Goal: Task Accomplishment & Management: Manage account settings

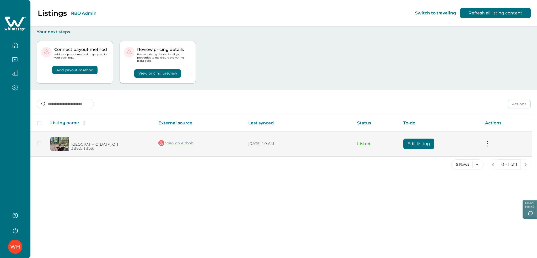
click at [409, 140] on button "Edit listing" at bounding box center [418, 143] width 31 height 10
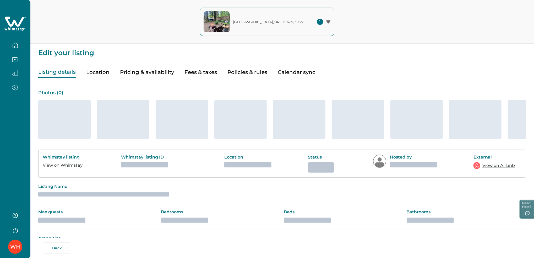
click at [22, 28] on icon at bounding box center [14, 24] width 21 height 16
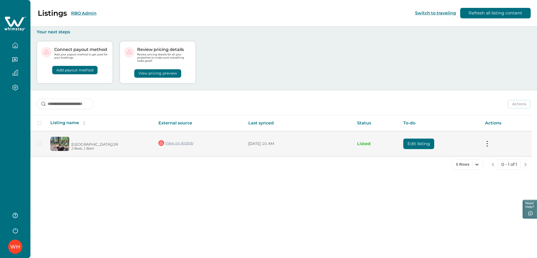
click at [418, 140] on button "Edit listing" at bounding box center [418, 143] width 31 height 10
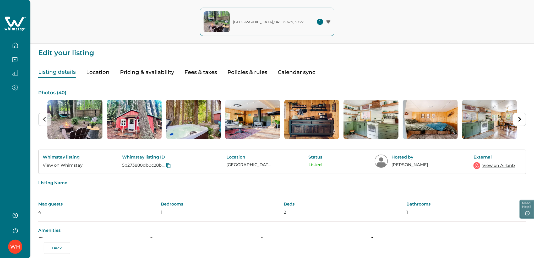
click at [302, 76] on button "Calendar sync" at bounding box center [296, 72] width 37 height 11
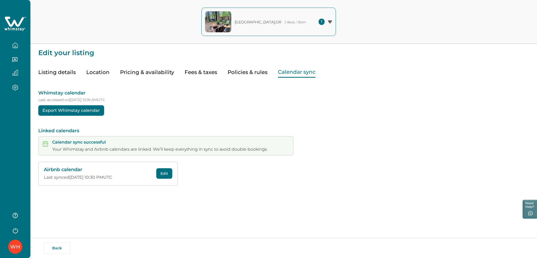
click at [166, 174] on button "Edit" at bounding box center [164, 173] width 16 height 10
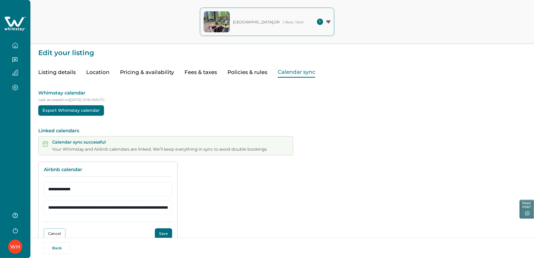
click at [161, 231] on button "Save" at bounding box center [163, 233] width 17 height 10
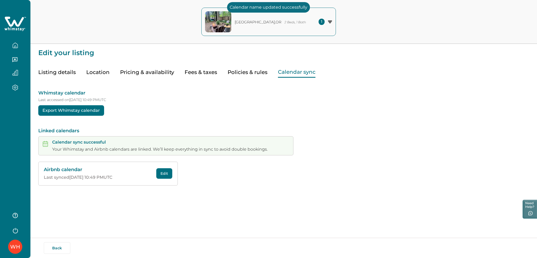
click at [14, 23] on icon at bounding box center [14, 22] width 19 height 10
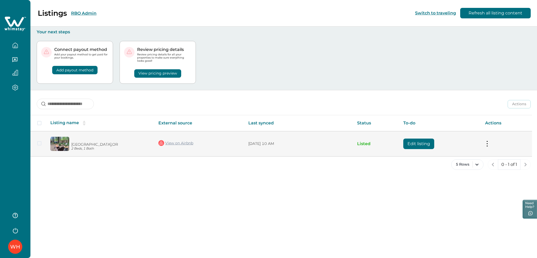
click at [419, 144] on button "Edit listing" at bounding box center [418, 143] width 31 height 10
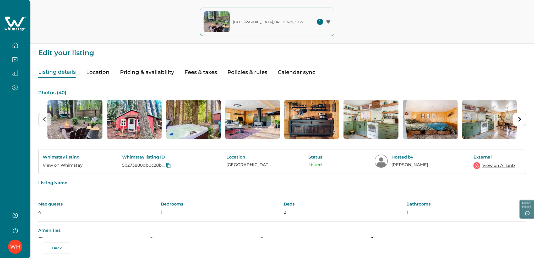
click at [19, 23] on icon at bounding box center [14, 22] width 19 height 10
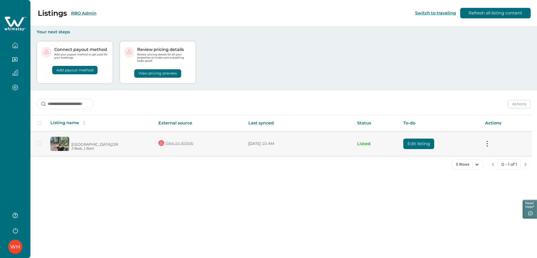
click at [413, 146] on button "Edit listing" at bounding box center [418, 143] width 31 height 10
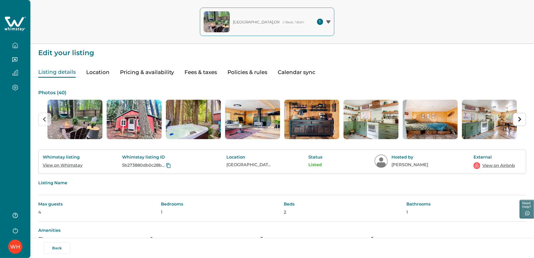
click at [285, 72] on button "Calendar sync" at bounding box center [296, 72] width 37 height 11
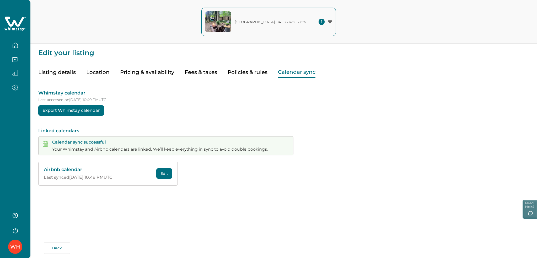
click at [164, 171] on button "Edit" at bounding box center [164, 173] width 16 height 10
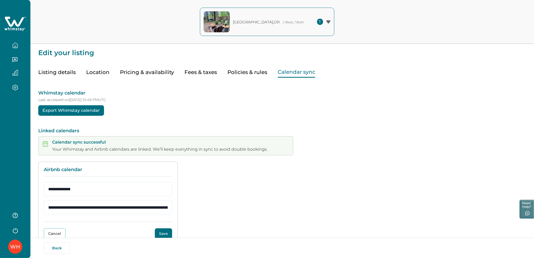
click at [158, 234] on button "Save" at bounding box center [163, 233] width 17 height 10
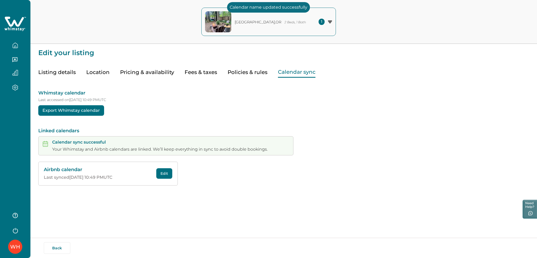
click at [68, 68] on button "Listing details" at bounding box center [56, 72] width 37 height 11
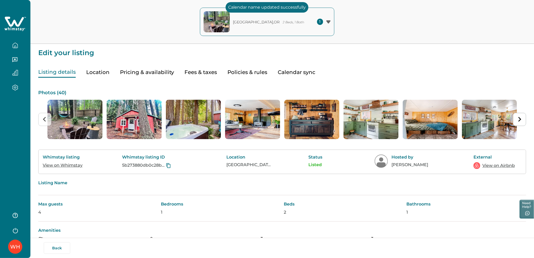
click at [18, 24] on icon at bounding box center [14, 24] width 21 height 16
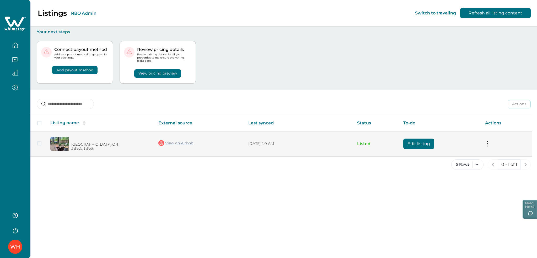
click at [321, 146] on p "[DATE] 10 AM" at bounding box center [298, 143] width 100 height 5
click at [405, 139] on button "Edit listing" at bounding box center [418, 143] width 31 height 10
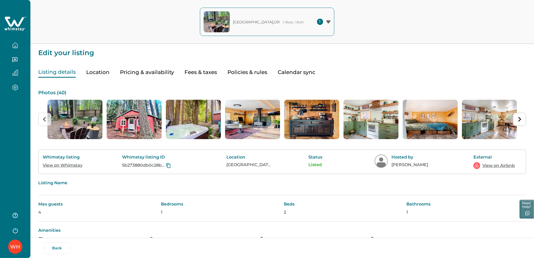
click at [248, 76] on button "Policies & rules" at bounding box center [248, 72] width 40 height 11
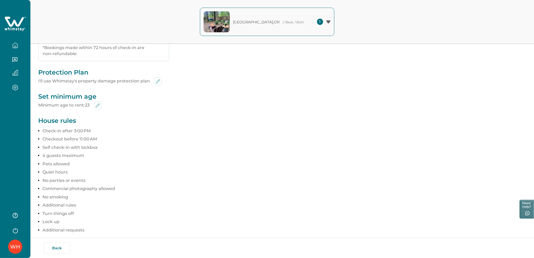
scroll to position [203, 0]
click at [157, 77] on icon "edit-min-age" at bounding box center [158, 79] width 6 height 6
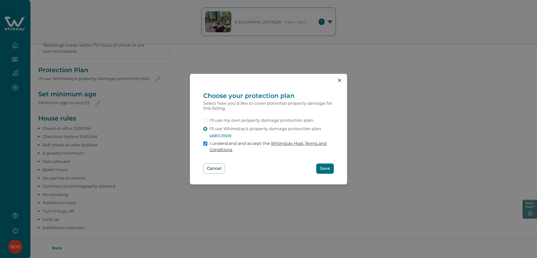
click at [329, 164] on button "Save" at bounding box center [325, 168] width 18 height 10
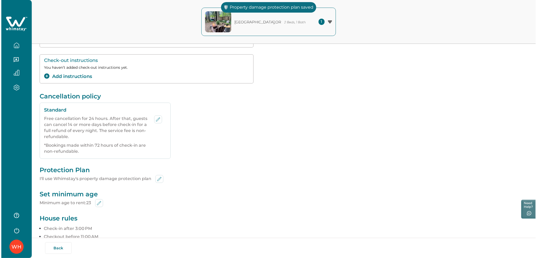
scroll to position [0, 0]
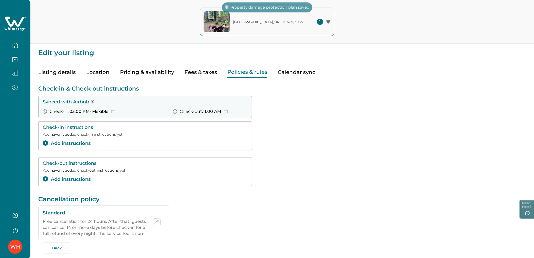
click at [15, 19] on icon at bounding box center [14, 24] width 21 height 16
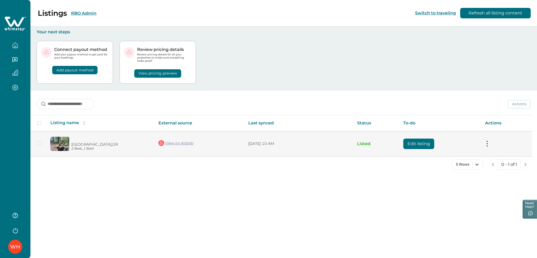
click at [408, 146] on button "Edit listing" at bounding box center [418, 143] width 31 height 10
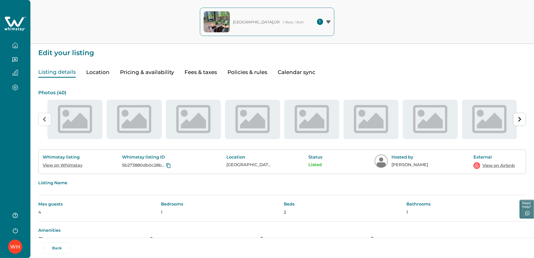
type input "**"
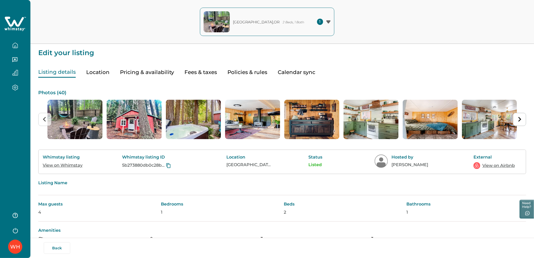
click at [147, 68] on button "Pricing & availability" at bounding box center [147, 72] width 54 height 11
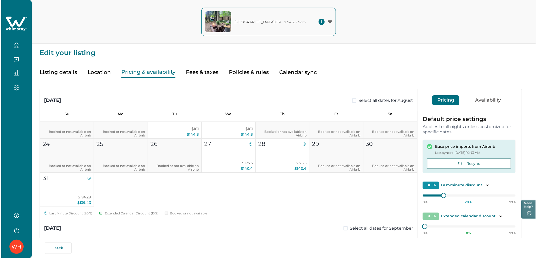
scroll to position [105, 0]
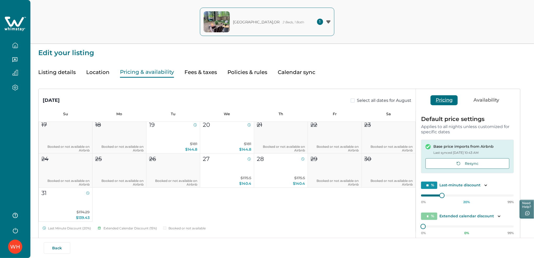
click at [12, 23] on icon at bounding box center [14, 22] width 19 height 10
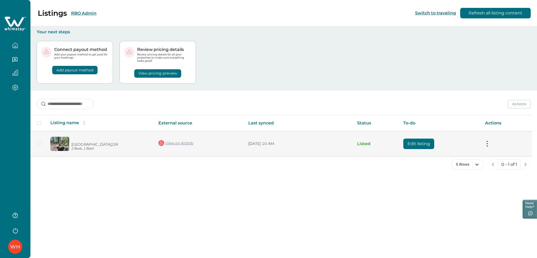
click at [414, 143] on button "Edit listing" at bounding box center [418, 143] width 31 height 10
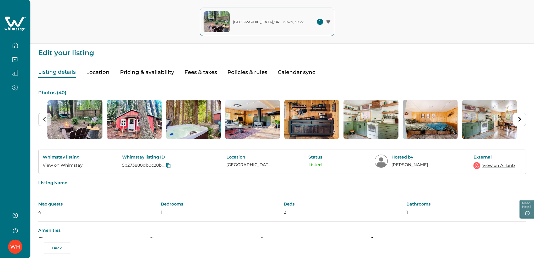
click at [16, 25] on icon at bounding box center [14, 22] width 19 height 10
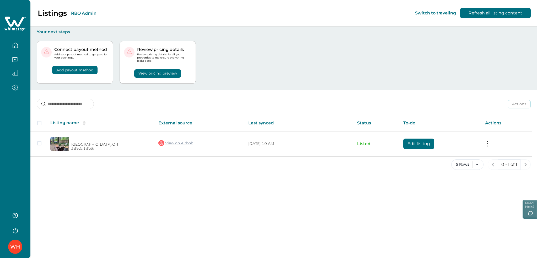
click at [326, 64] on div "Connect payout method Add your payout method to get paid for your bookings. Add…" at bounding box center [284, 62] width 494 height 55
click at [83, 12] on button "RBO Admin" at bounding box center [83, 13] width 25 height 5
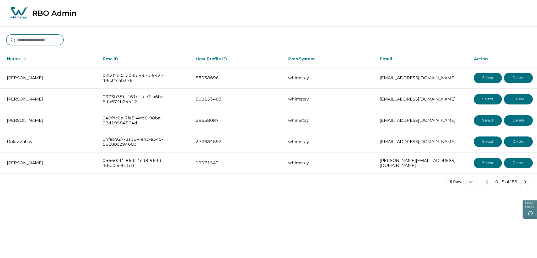
click at [41, 40] on input at bounding box center [34, 40] width 57 height 10
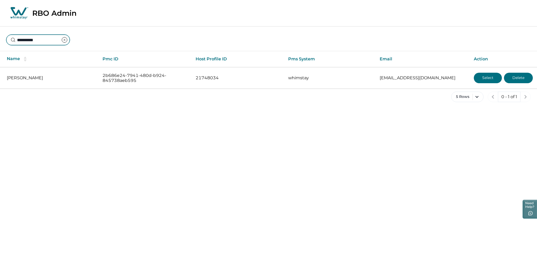
type input "**********"
click at [68, 39] on icon "clear input" at bounding box center [64, 40] width 6 height 6
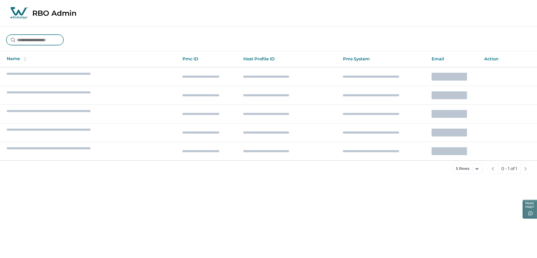
click at [46, 37] on input at bounding box center [34, 40] width 57 height 10
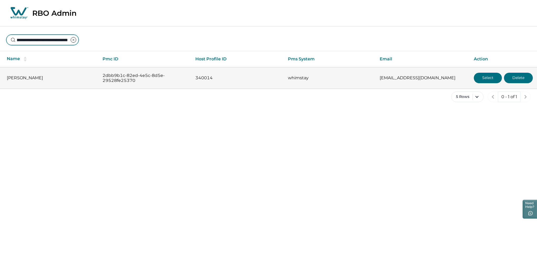
type input "**********"
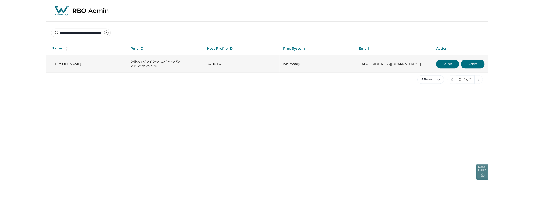
scroll to position [0, 0]
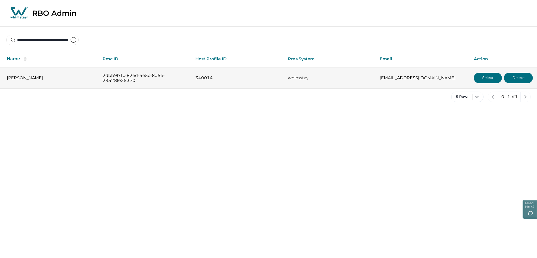
click at [494, 78] on button "Select" at bounding box center [488, 78] width 28 height 10
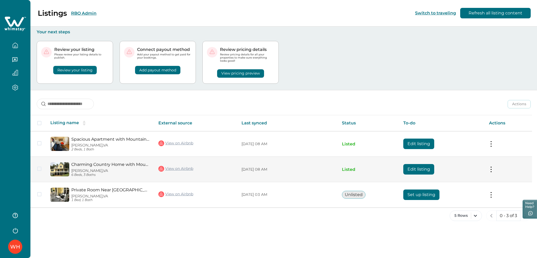
click at [408, 171] on button "Edit listing" at bounding box center [418, 169] width 31 height 10
click at [412, 168] on button "Edit listing" at bounding box center [418, 169] width 31 height 10
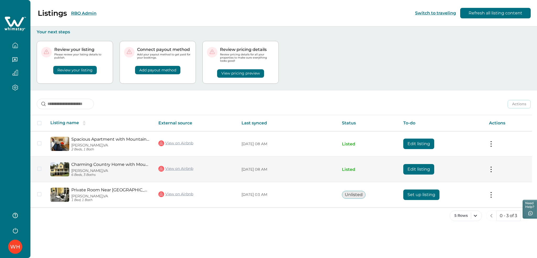
click at [412, 168] on button "Edit listing" at bounding box center [418, 169] width 31 height 10
click at [412, 169] on button "Edit listing" at bounding box center [418, 169] width 31 height 10
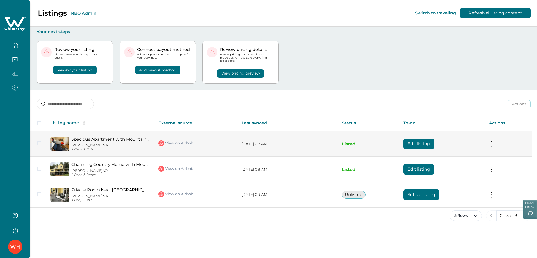
click at [420, 143] on button "Edit listing" at bounding box center [418, 143] width 31 height 10
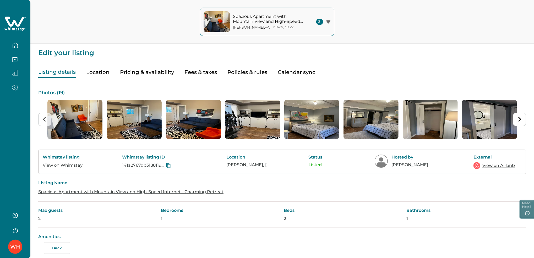
click at [15, 26] on icon at bounding box center [14, 24] width 21 height 16
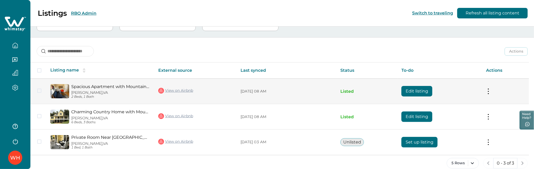
scroll to position [60, 0]
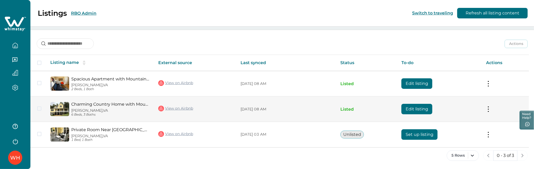
click at [418, 111] on button "Edit listing" at bounding box center [417, 109] width 31 height 10
click at [418, 110] on button "Edit listing" at bounding box center [417, 109] width 31 height 10
click at [424, 104] on button "Edit listing" at bounding box center [417, 109] width 31 height 10
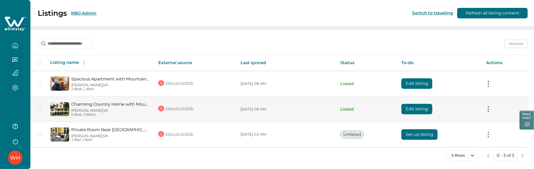
click at [424, 104] on button "Edit listing" at bounding box center [417, 109] width 31 height 10
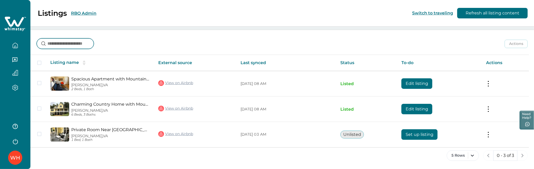
click at [90, 43] on input at bounding box center [65, 43] width 57 height 10
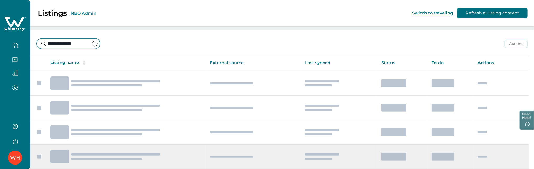
scroll to position [2, 0]
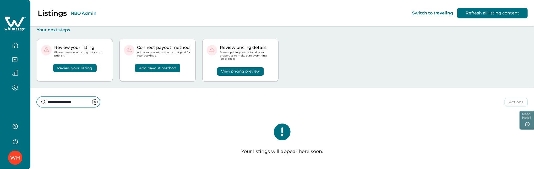
type input "**********"
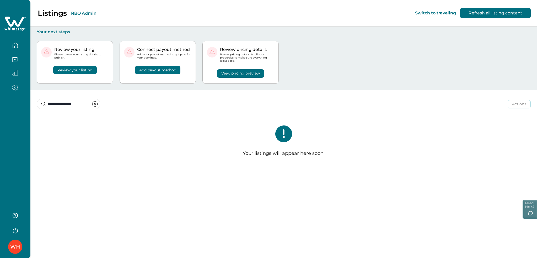
click at [75, 15] on button "RBO Admin" at bounding box center [83, 13] width 25 height 5
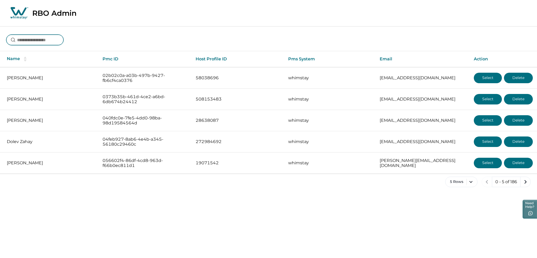
click at [45, 42] on input at bounding box center [34, 40] width 57 height 10
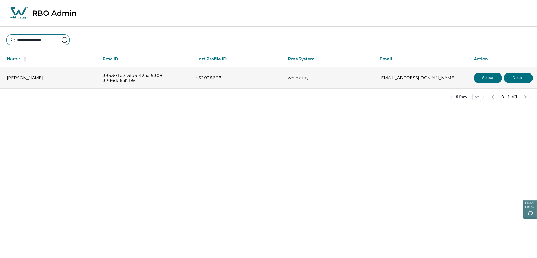
type input "**********"
click at [30, 77] on p "[PERSON_NAME]" at bounding box center [50, 77] width 87 height 5
click at [488, 75] on button "Select" at bounding box center [488, 78] width 28 height 10
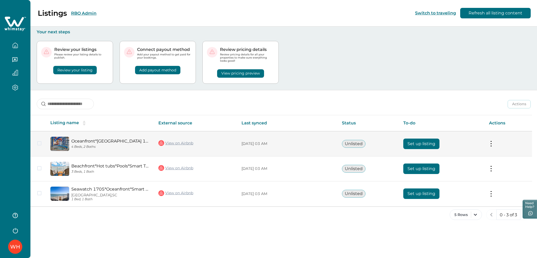
click at [409, 142] on button "Set up listing" at bounding box center [421, 143] width 36 height 10
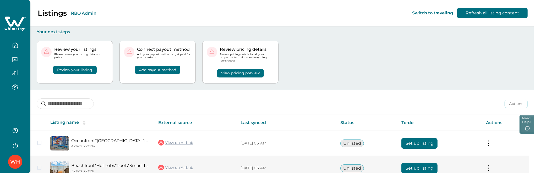
click at [429, 167] on button "Set up listing" at bounding box center [420, 168] width 36 height 10
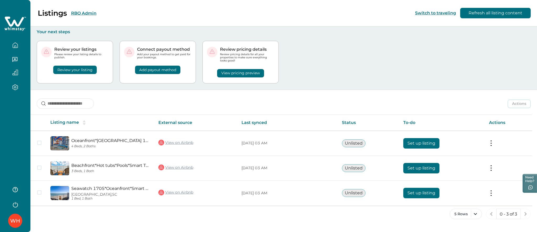
click at [76, 14] on button "RBO Admin" at bounding box center [83, 13] width 25 height 5
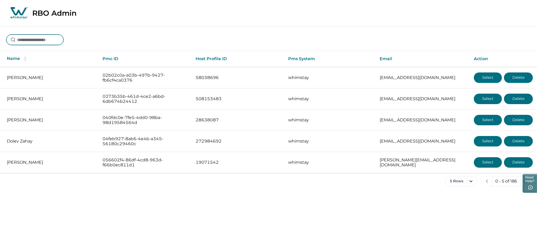
click at [47, 42] on input at bounding box center [34, 40] width 57 height 10
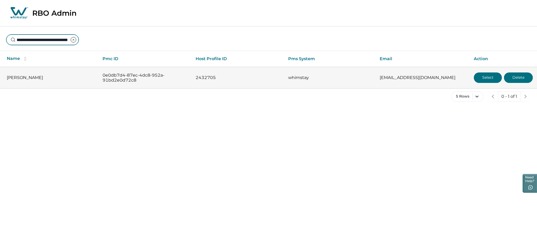
type input "**********"
click at [489, 74] on button "Select" at bounding box center [488, 78] width 28 height 10
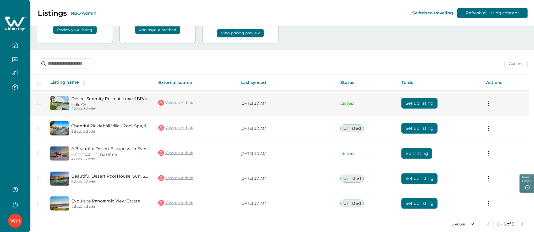
scroll to position [46, 0]
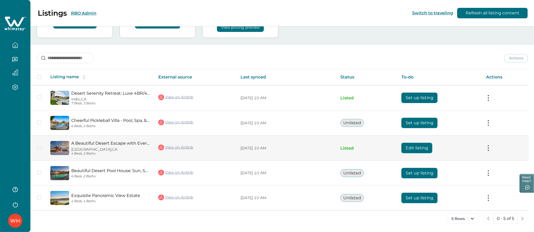
click at [416, 148] on button "Edit listing" at bounding box center [417, 148] width 31 height 10
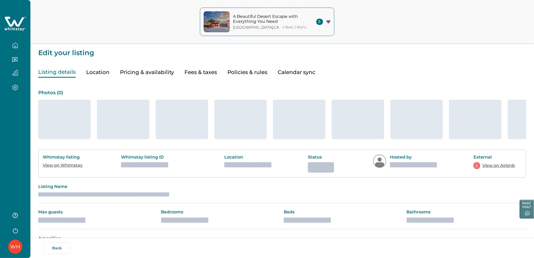
click at [158, 73] on button "Pricing & availability" at bounding box center [147, 72] width 54 height 11
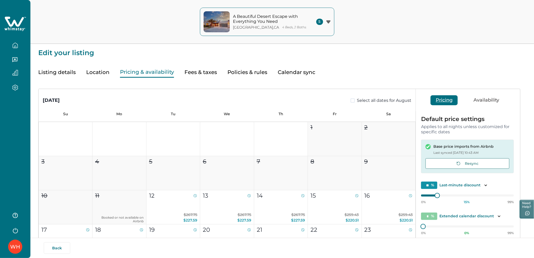
type input "**"
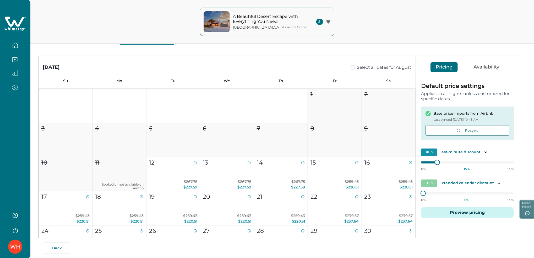
scroll to position [70, 0]
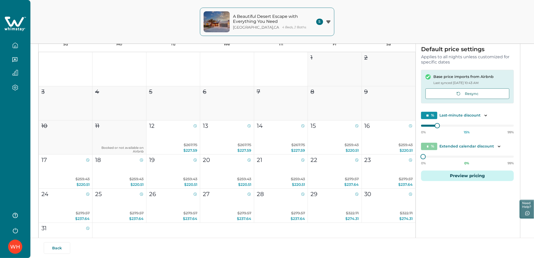
click at [453, 174] on button "Preview pricing" at bounding box center [467, 175] width 93 height 10
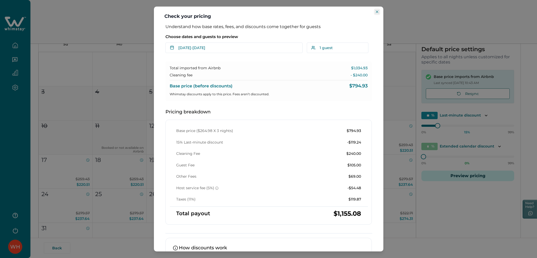
click at [378, 12] on button "Close" at bounding box center [377, 12] width 6 height 6
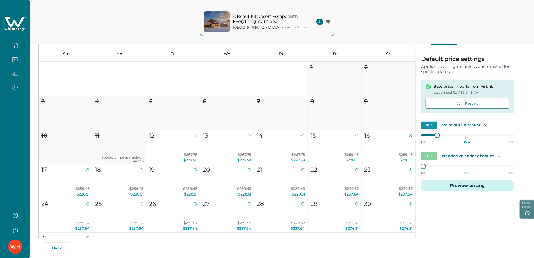
scroll to position [0, 0]
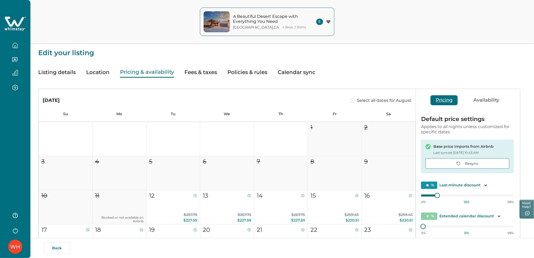
click at [18, 26] on icon at bounding box center [14, 24] width 21 height 16
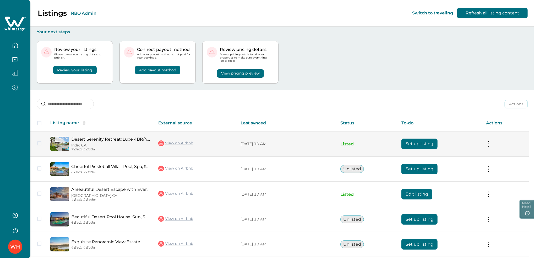
click at [427, 145] on button "Set up listing" at bounding box center [420, 143] width 36 height 10
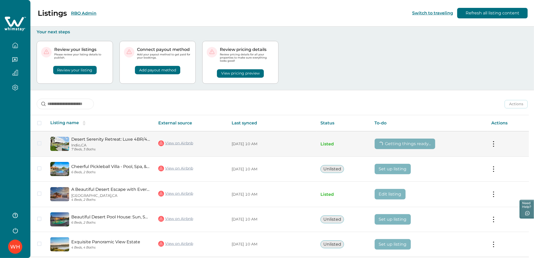
click at [177, 142] on link "View on Airbnb" at bounding box center [175, 143] width 35 height 7
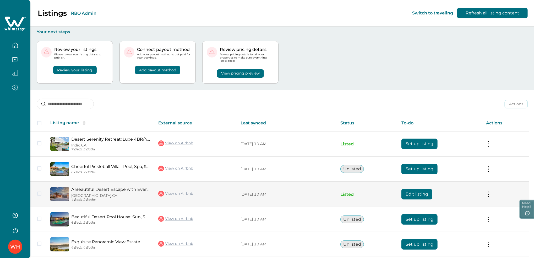
click at [409, 195] on button "Edit listing" at bounding box center [417, 194] width 31 height 10
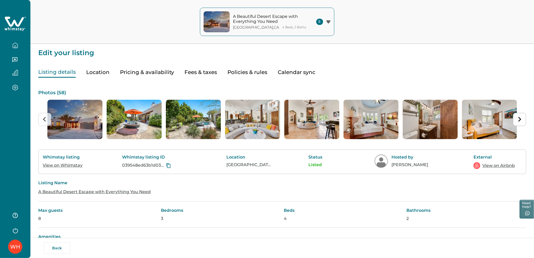
click at [16, 26] on icon at bounding box center [14, 22] width 19 height 10
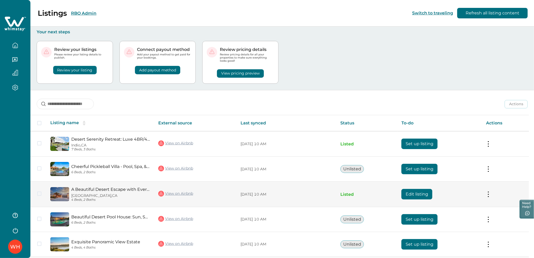
click at [491, 196] on button at bounding box center [488, 194] width 4 height 6
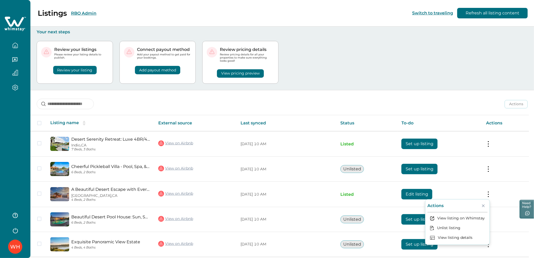
click at [442, 85] on div "Review your listings Please review your listing details to publish. Review your…" at bounding box center [282, 62] width 491 height 55
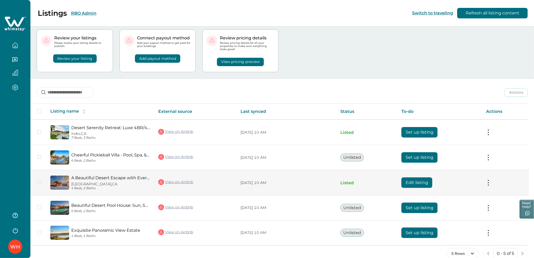
scroll to position [20, 0]
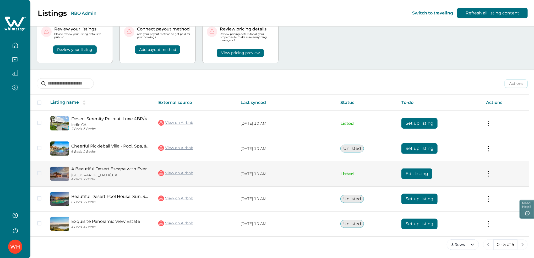
click at [421, 172] on button "Edit listing" at bounding box center [417, 173] width 31 height 10
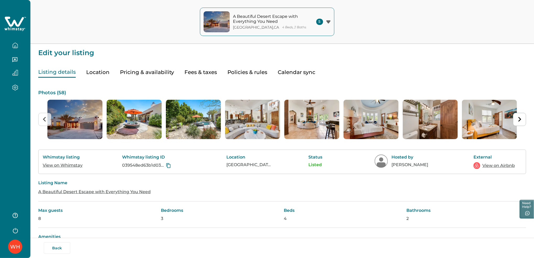
click at [291, 72] on button "Calendar sync" at bounding box center [296, 72] width 37 height 11
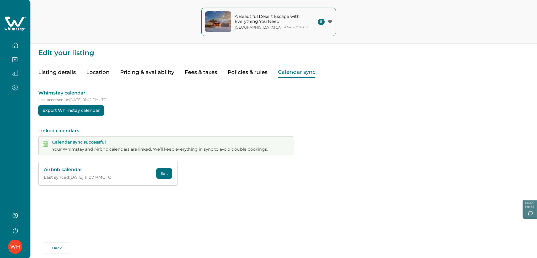
click at [163, 174] on button "Edit" at bounding box center [164, 173] width 16 height 10
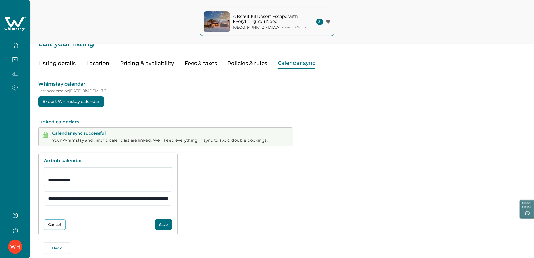
scroll to position [15, 0]
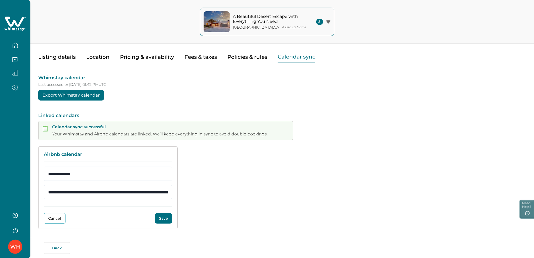
click at [164, 215] on button "Save" at bounding box center [163, 218] width 17 height 10
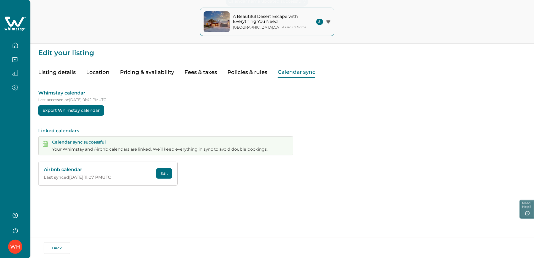
scroll to position [0, 0]
click at [162, 175] on button "Edit" at bounding box center [164, 173] width 16 height 10
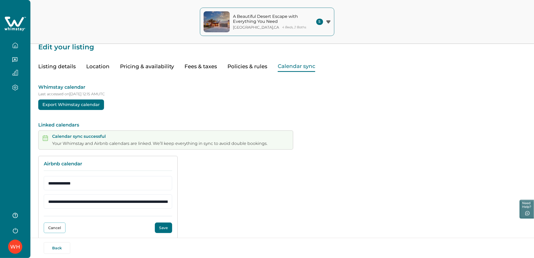
scroll to position [15, 0]
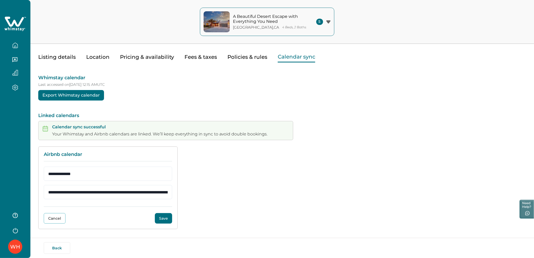
click at [163, 220] on button "Save" at bounding box center [163, 218] width 17 height 10
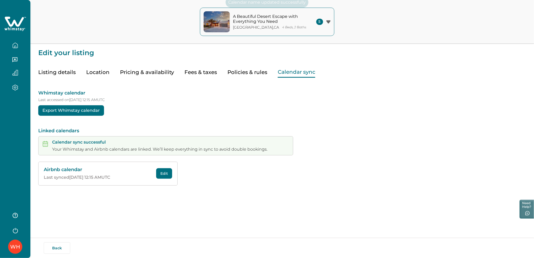
scroll to position [0, 0]
click at [14, 24] on icon at bounding box center [14, 24] width 21 height 16
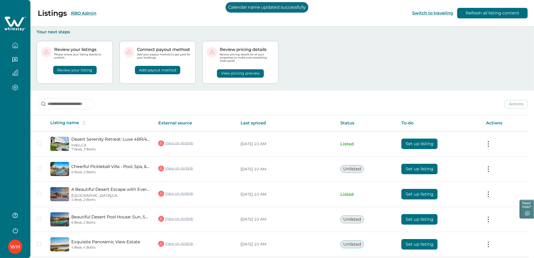
scroll to position [20, 0]
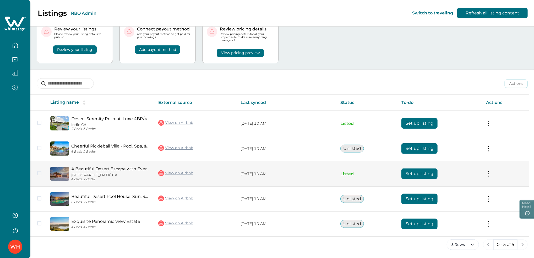
click at [424, 172] on button "Set up listing" at bounding box center [420, 173] width 36 height 10
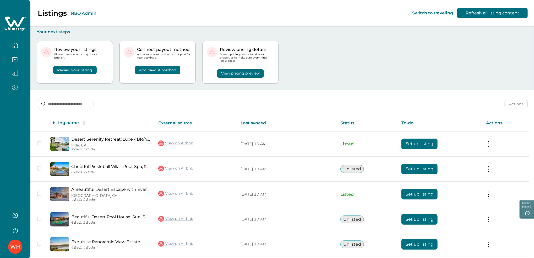
click at [80, 12] on button "RBO Admin" at bounding box center [83, 13] width 25 height 5
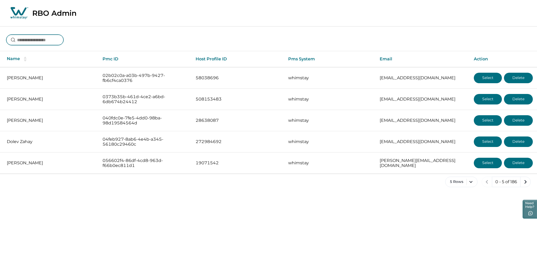
click at [61, 40] on input at bounding box center [34, 40] width 57 height 10
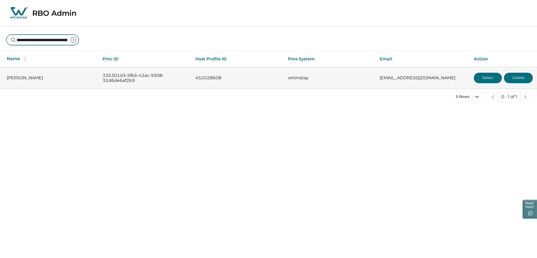
type input "**********"
click at [486, 78] on button "Select" at bounding box center [488, 78] width 28 height 10
